Goal: Find specific page/section: Find specific page/section

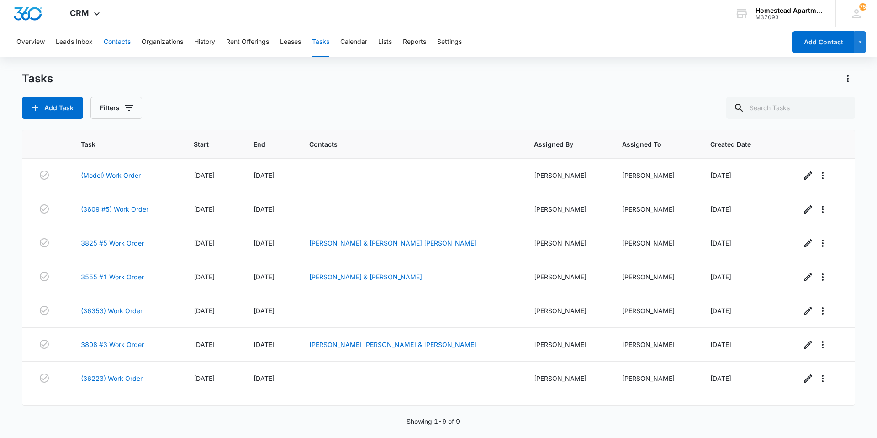
click at [125, 37] on button "Contacts" at bounding box center [117, 41] width 27 height 29
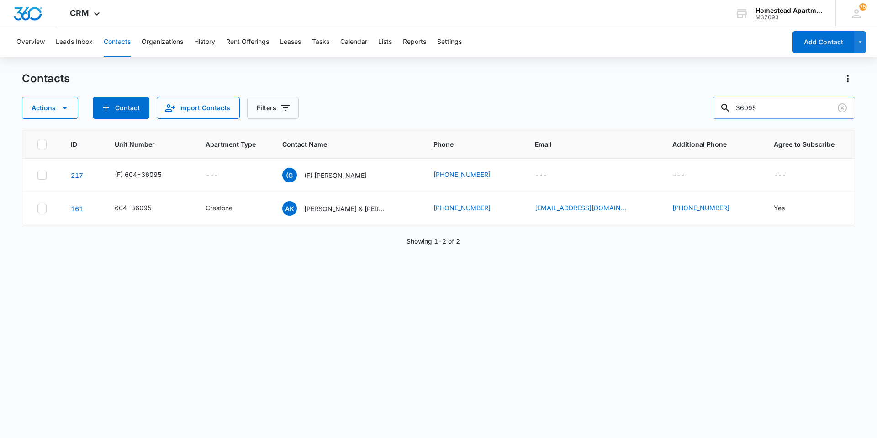
click at [768, 109] on input "36095" at bounding box center [784, 108] width 143 height 22
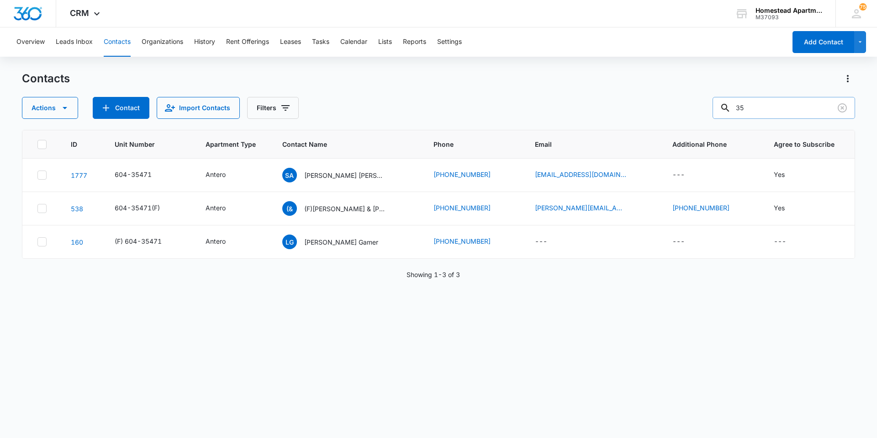
type input "3"
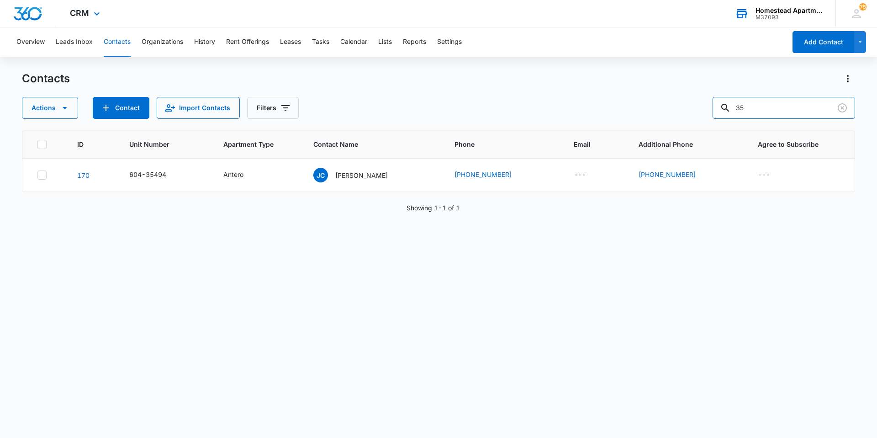
type input "3"
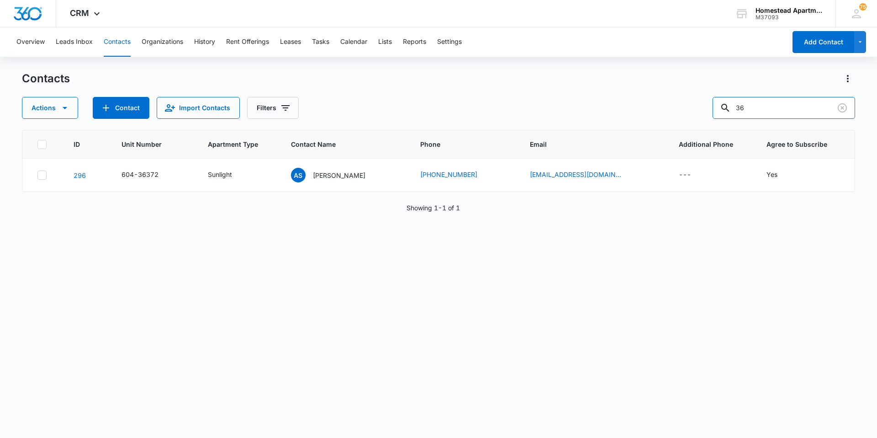
type input "3"
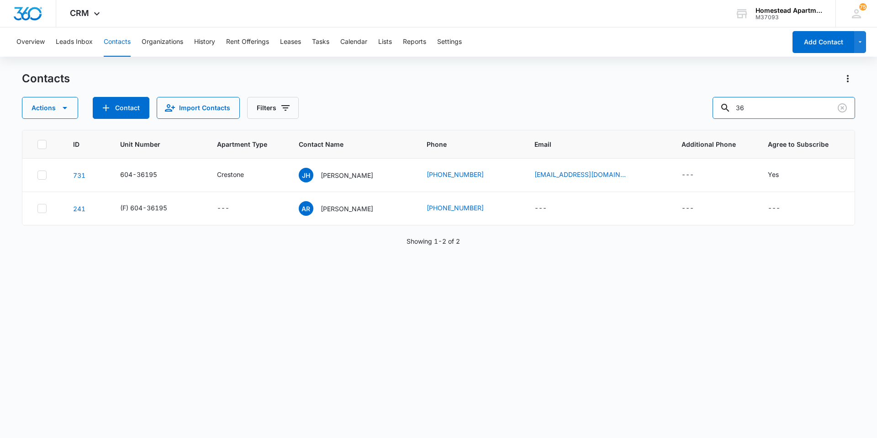
type input "3"
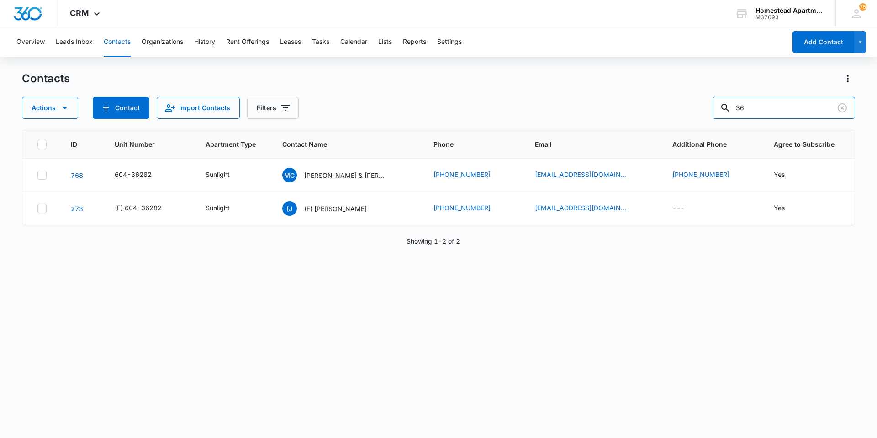
type input "3"
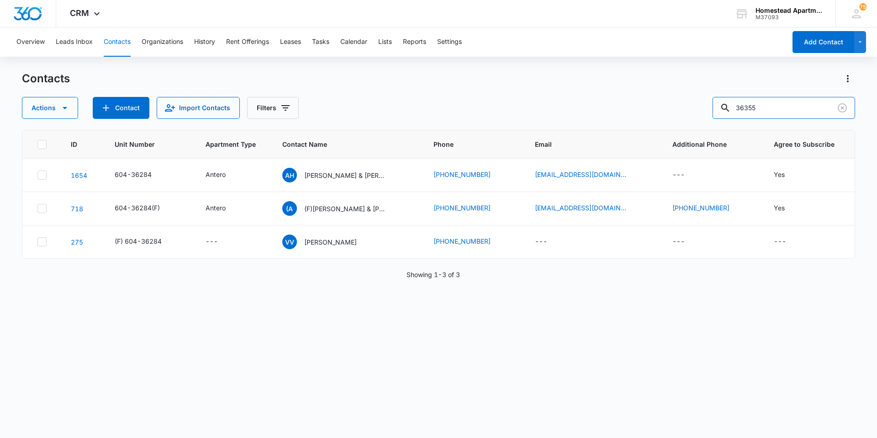
type input "36355"
